Goal: Task Accomplishment & Management: Manage account settings

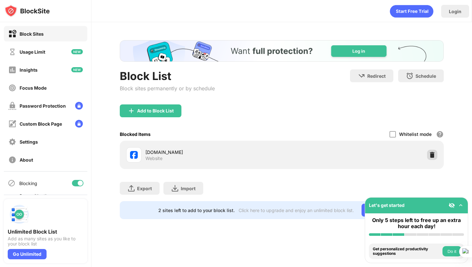
click at [434, 156] on img at bounding box center [432, 155] width 6 height 6
